Goal: Book appointment/travel/reservation

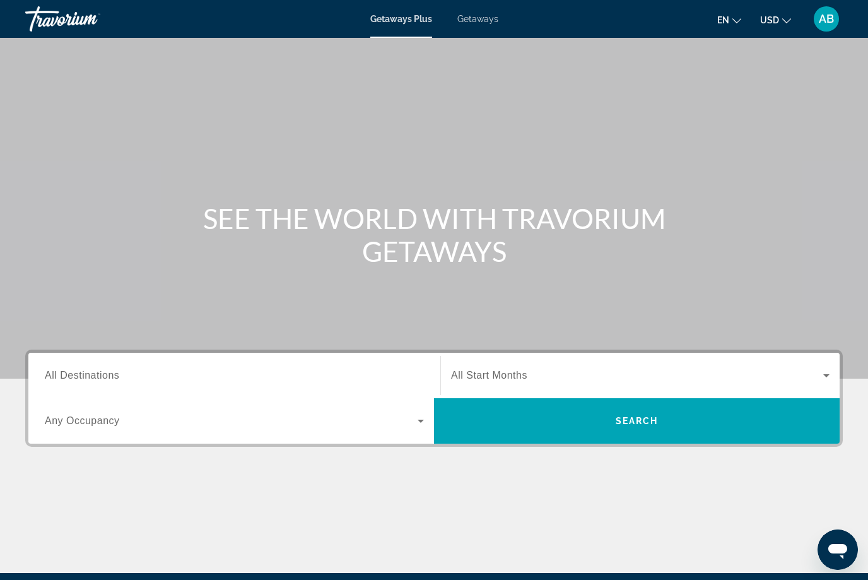
click at [495, 17] on span "Getaways" at bounding box center [477, 19] width 41 height 10
click at [107, 360] on div "Search widget" at bounding box center [234, 376] width 379 height 36
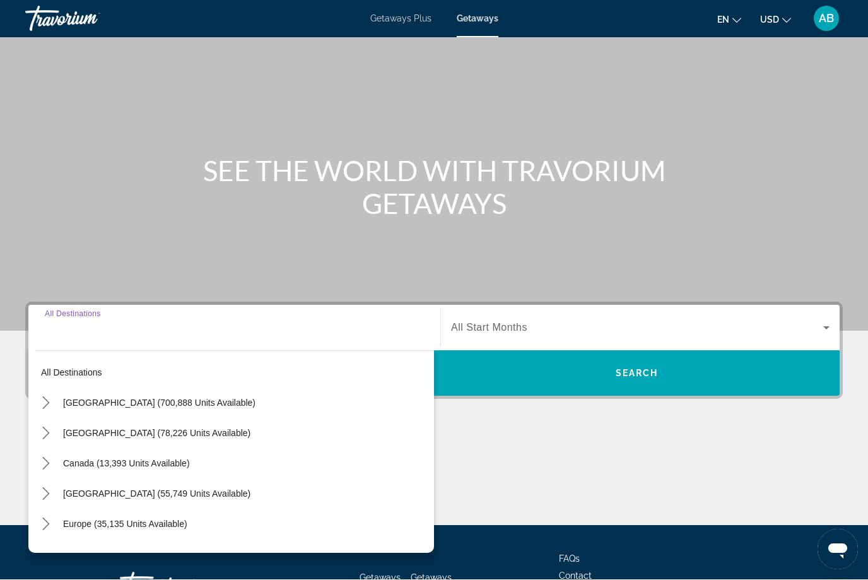
scroll to position [147, 0]
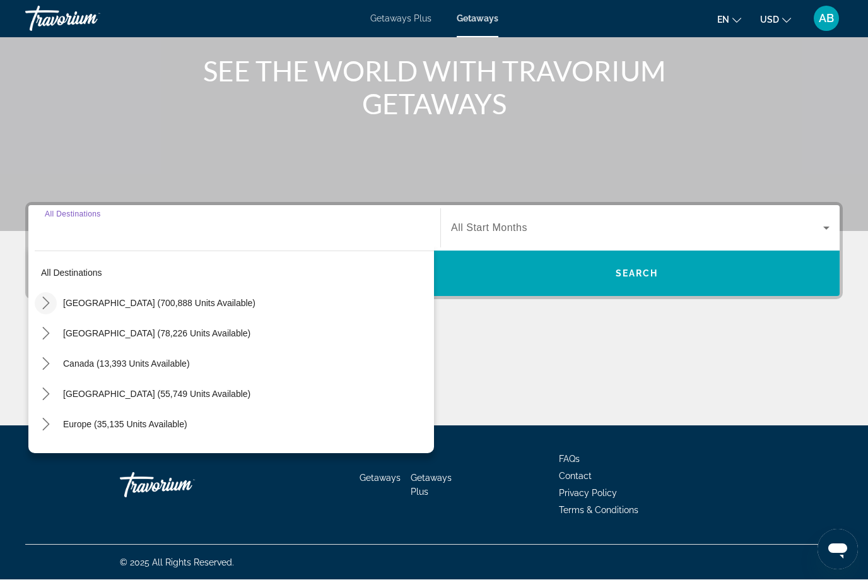
click at [49, 301] on icon "Toggle United States (700,888 units available) submenu" at bounding box center [46, 303] width 13 height 13
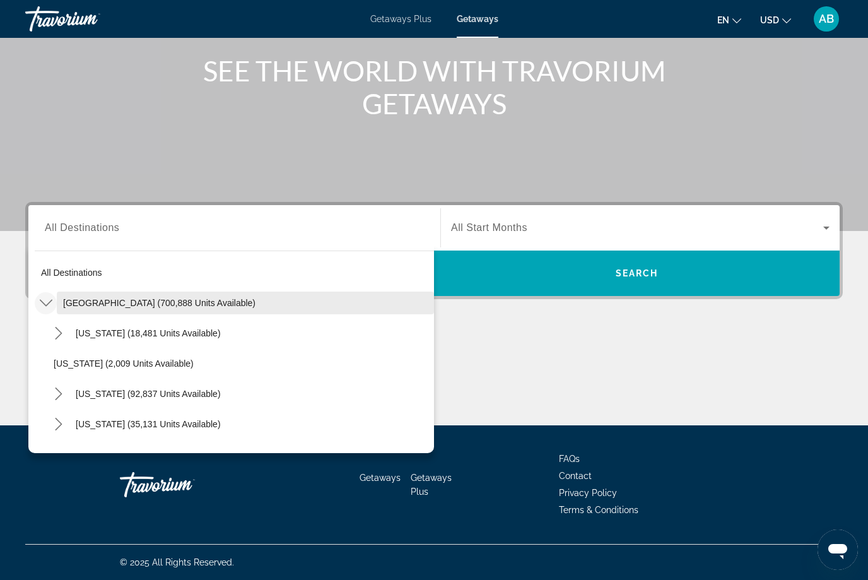
click at [120, 303] on span "[GEOGRAPHIC_DATA] (700,888 units available)" at bounding box center [159, 303] width 192 height 10
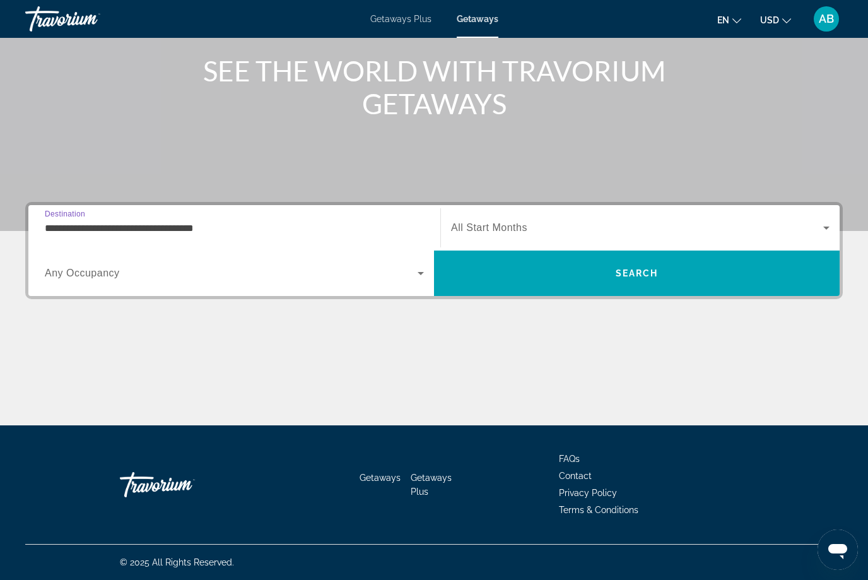
click at [77, 231] on input "**********" at bounding box center [234, 228] width 379 height 15
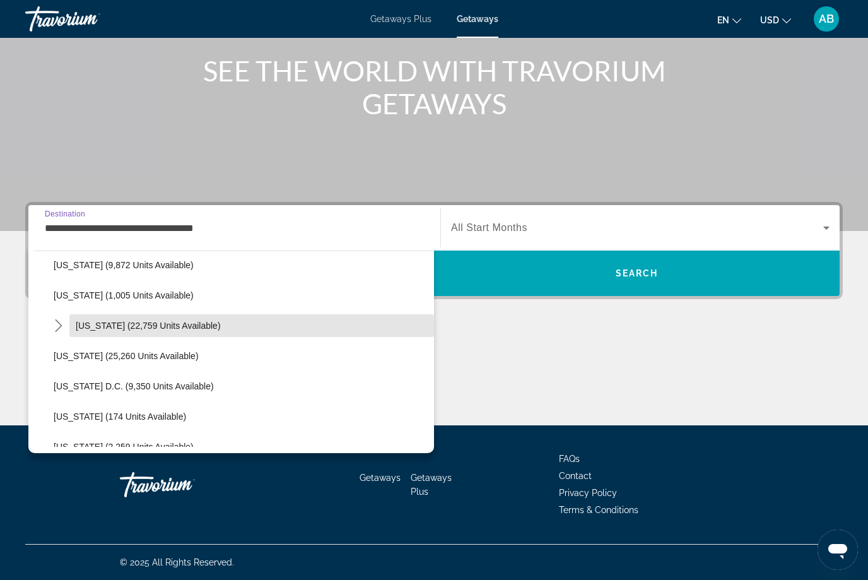
scroll to position [1190, 0]
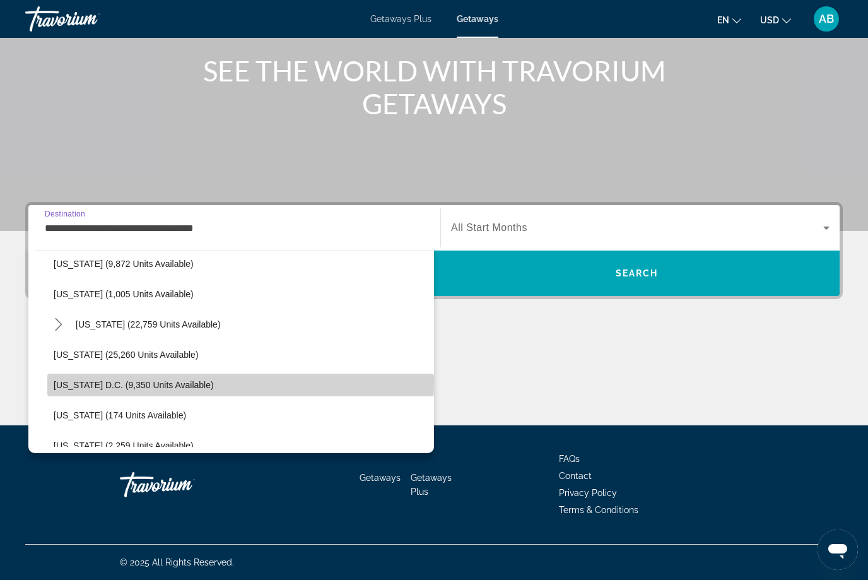
click at [86, 382] on span "[US_STATE] D.C. (9,350 units available)" at bounding box center [134, 385] width 160 height 10
type input "**********"
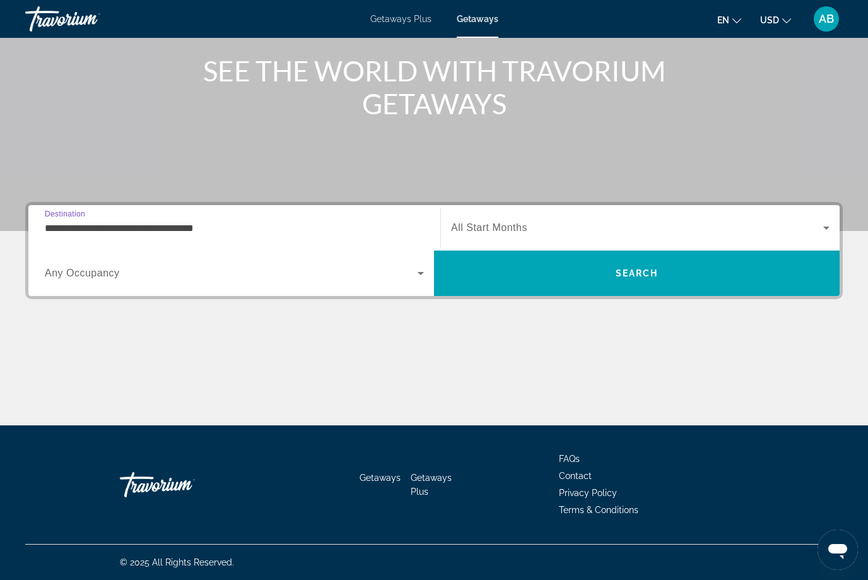
click at [821, 225] on icon "Search widget" at bounding box center [826, 227] width 15 height 15
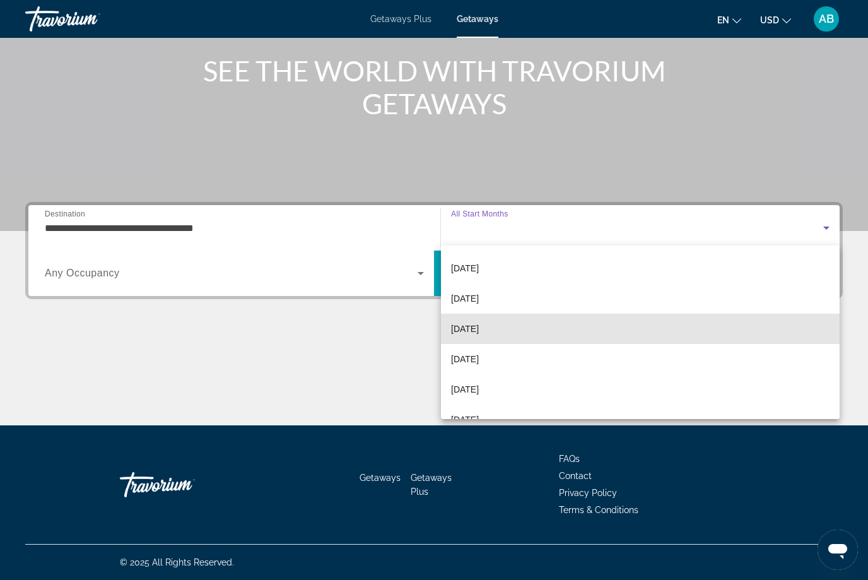
scroll to position [59, 0]
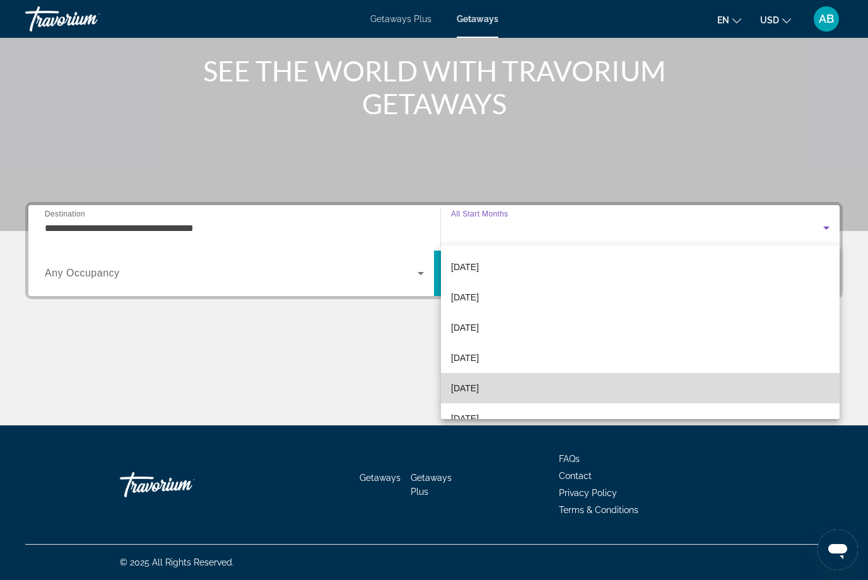
click at [476, 387] on span "[DATE]" at bounding box center [465, 387] width 28 height 15
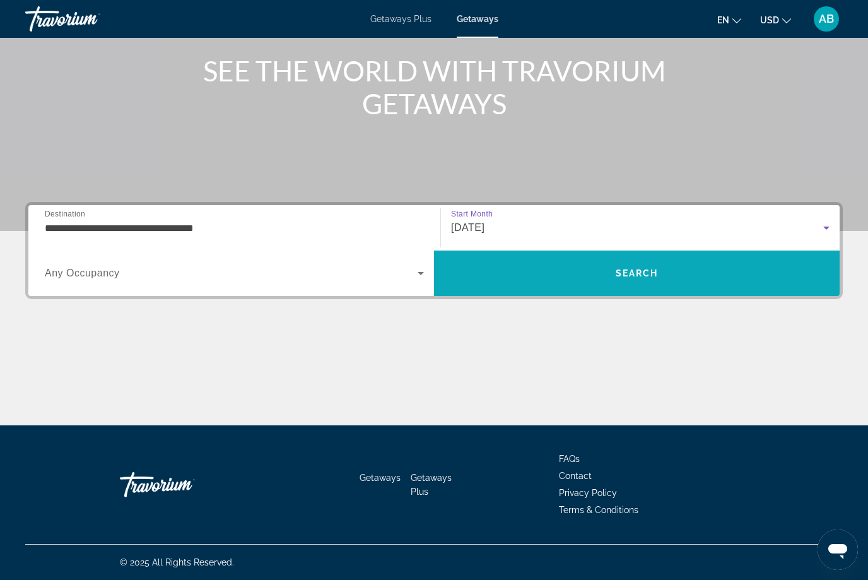
click at [660, 271] on span "Search" at bounding box center [637, 273] width 406 height 30
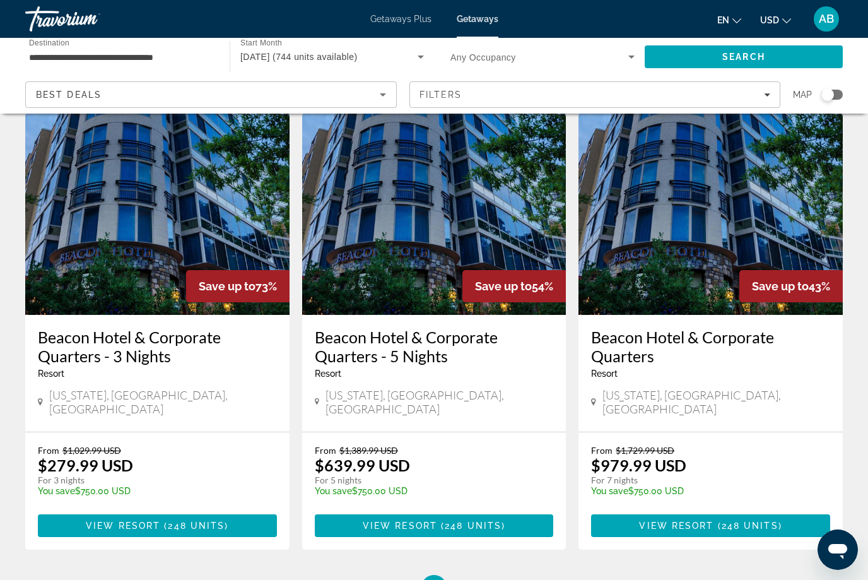
scroll to position [46, 0]
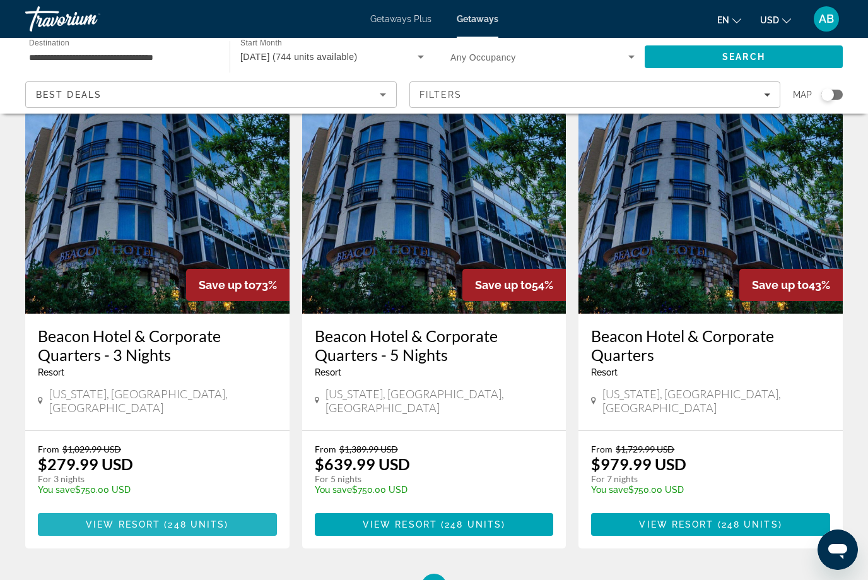
click at [210, 519] on span "248 units" at bounding box center [196, 524] width 57 height 10
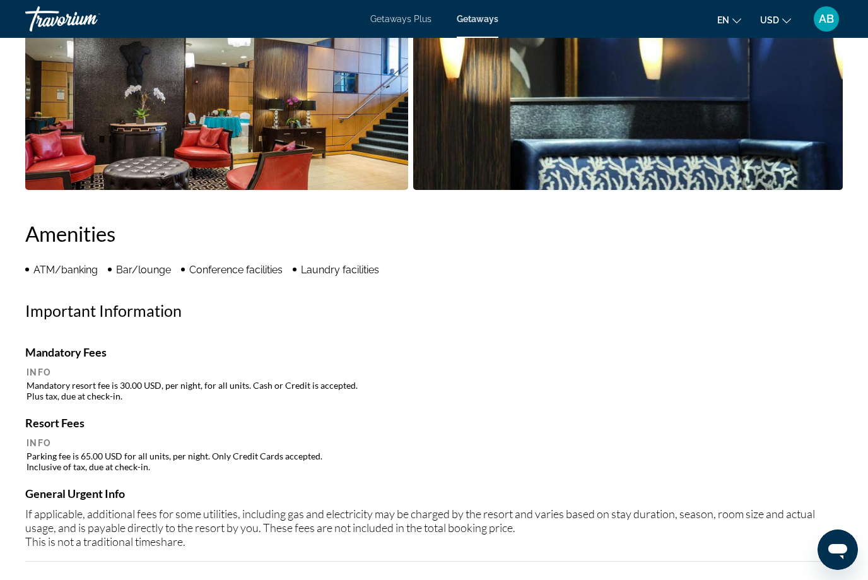
scroll to position [1035, 0]
